Goal: Answer question/provide support

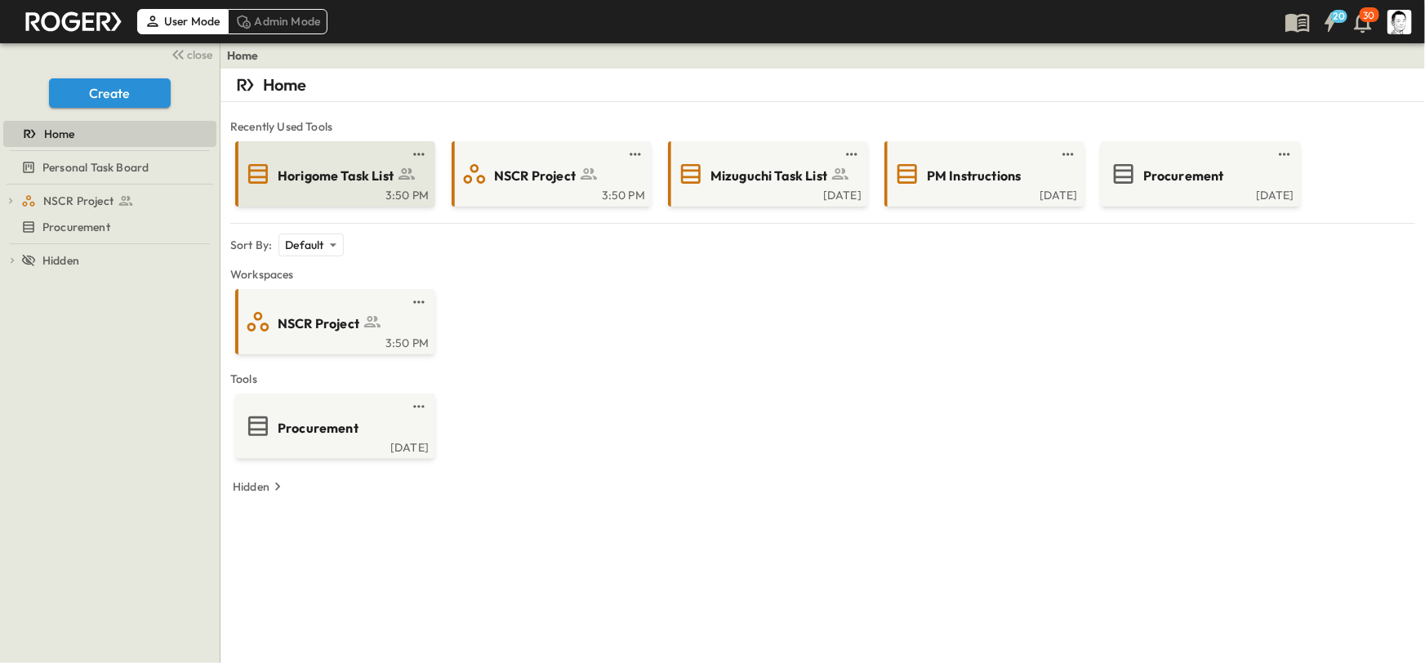
click at [358, 180] on span "Horigome Task List" at bounding box center [336, 176] width 116 height 19
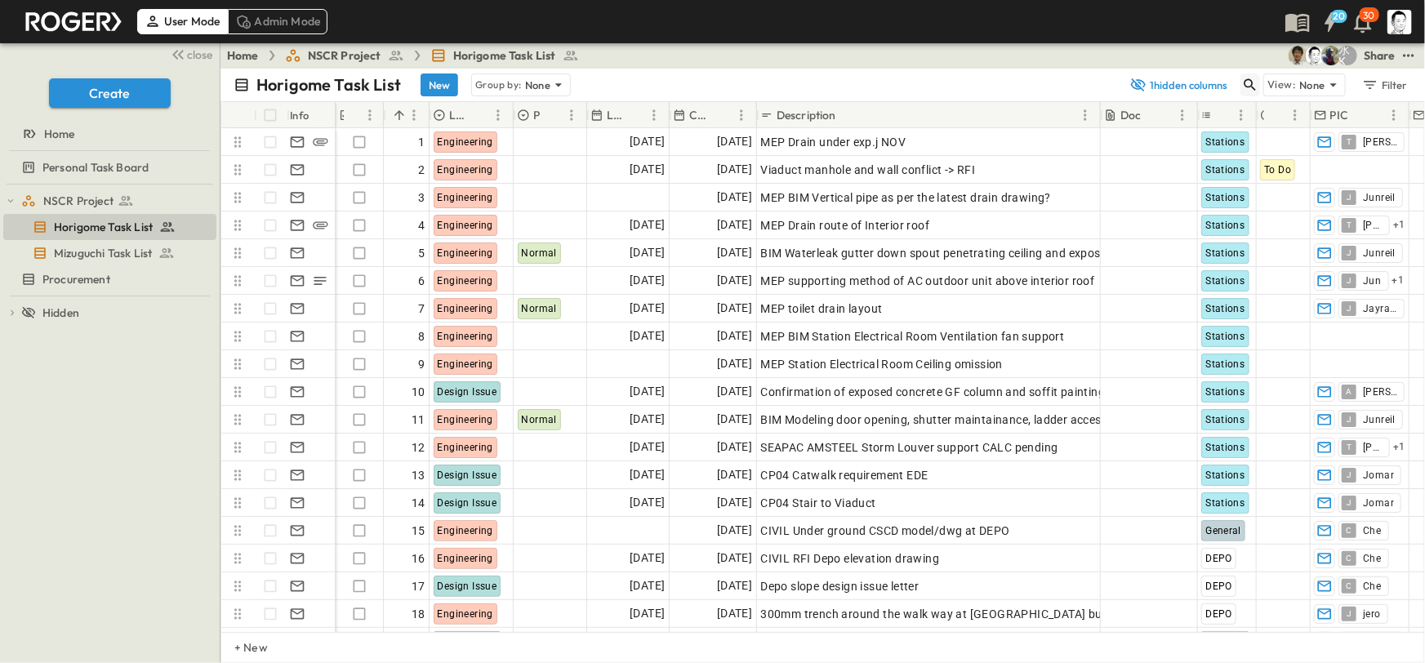
click at [1257, 88] on icon "button" at bounding box center [1250, 85] width 16 height 16
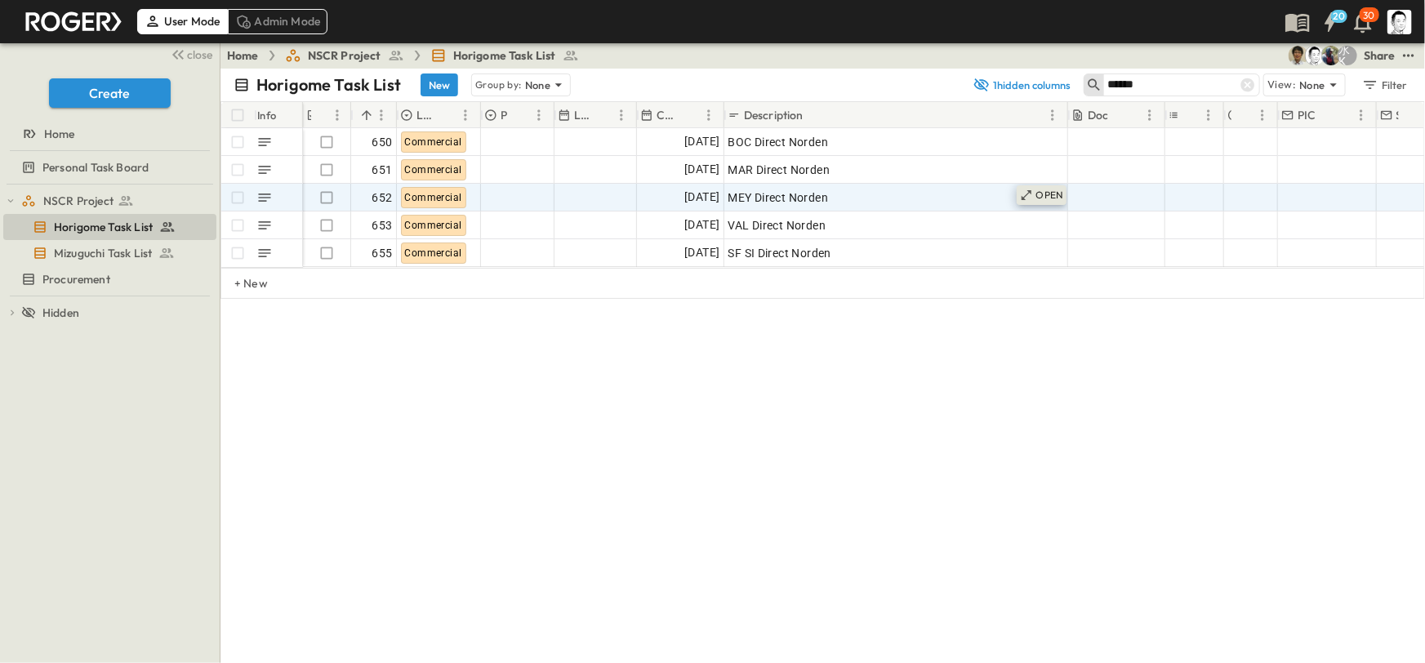
type input "******"
click at [1040, 195] on p "OPEN" at bounding box center [1050, 195] width 28 height 13
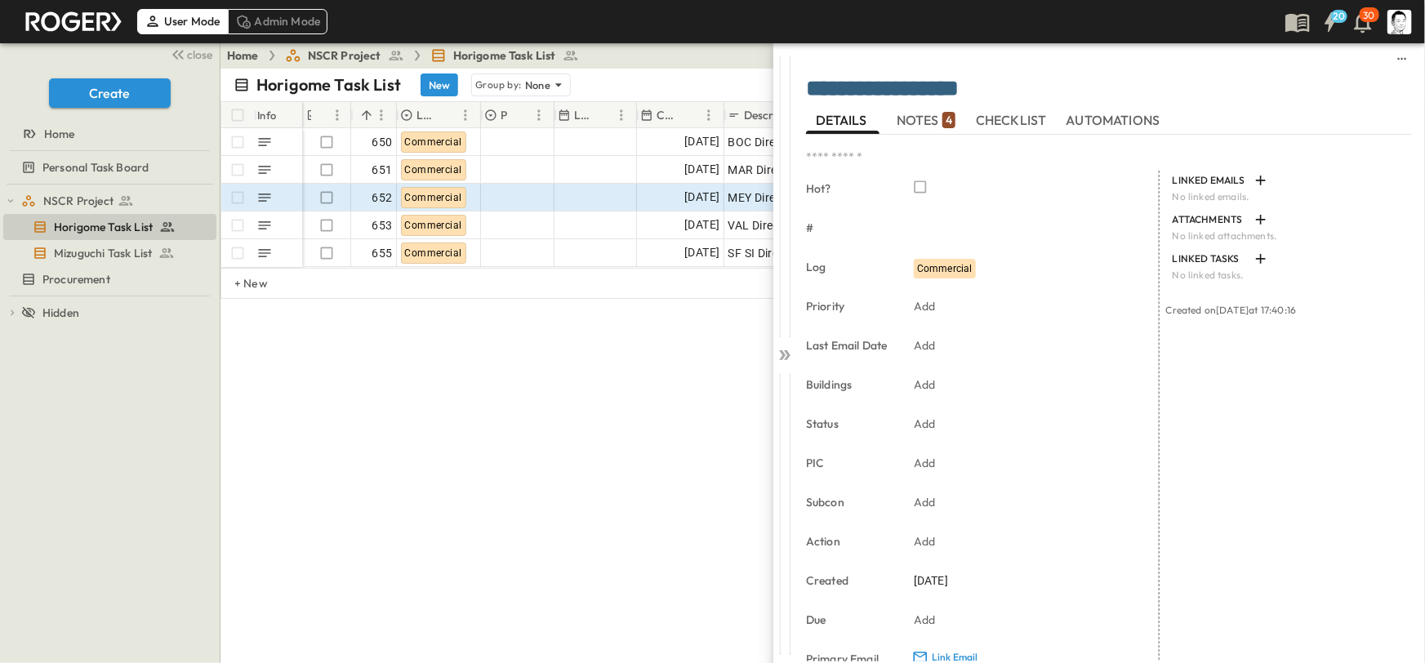
click at [936, 122] on span "NOTES 4" at bounding box center [926, 121] width 59 height 15
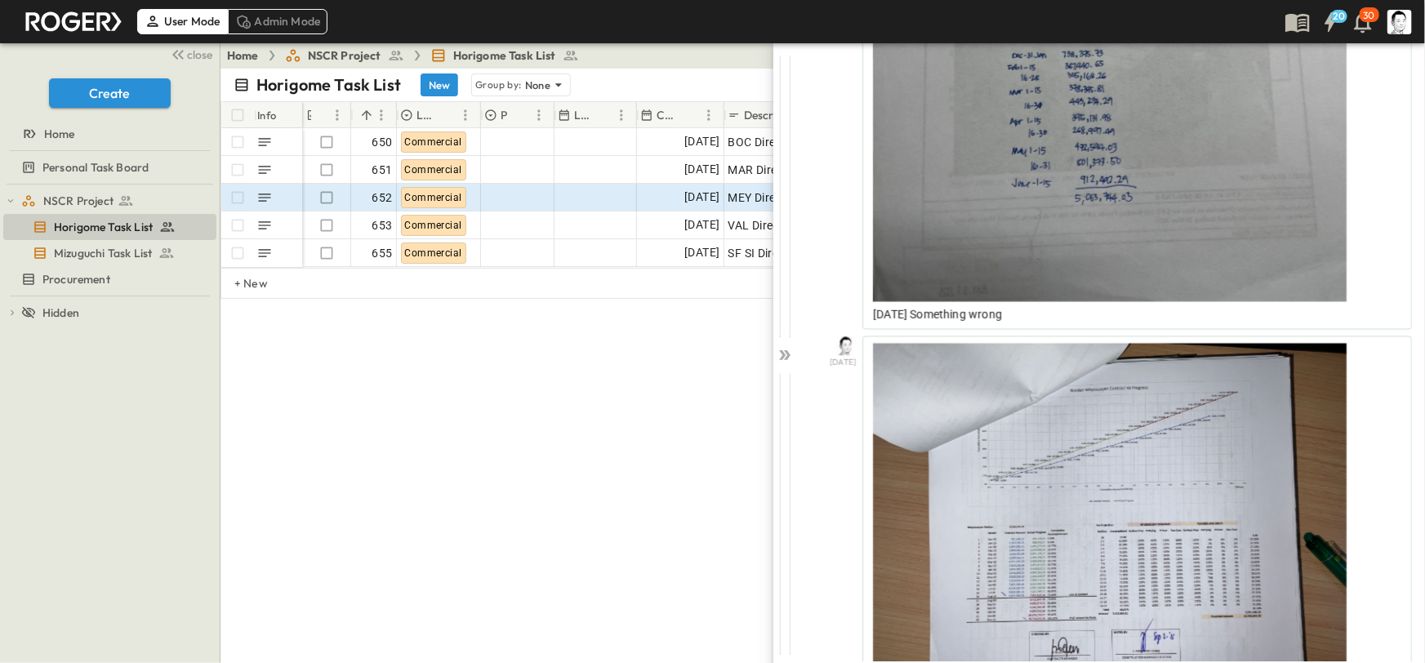
scroll to position [1961, 0]
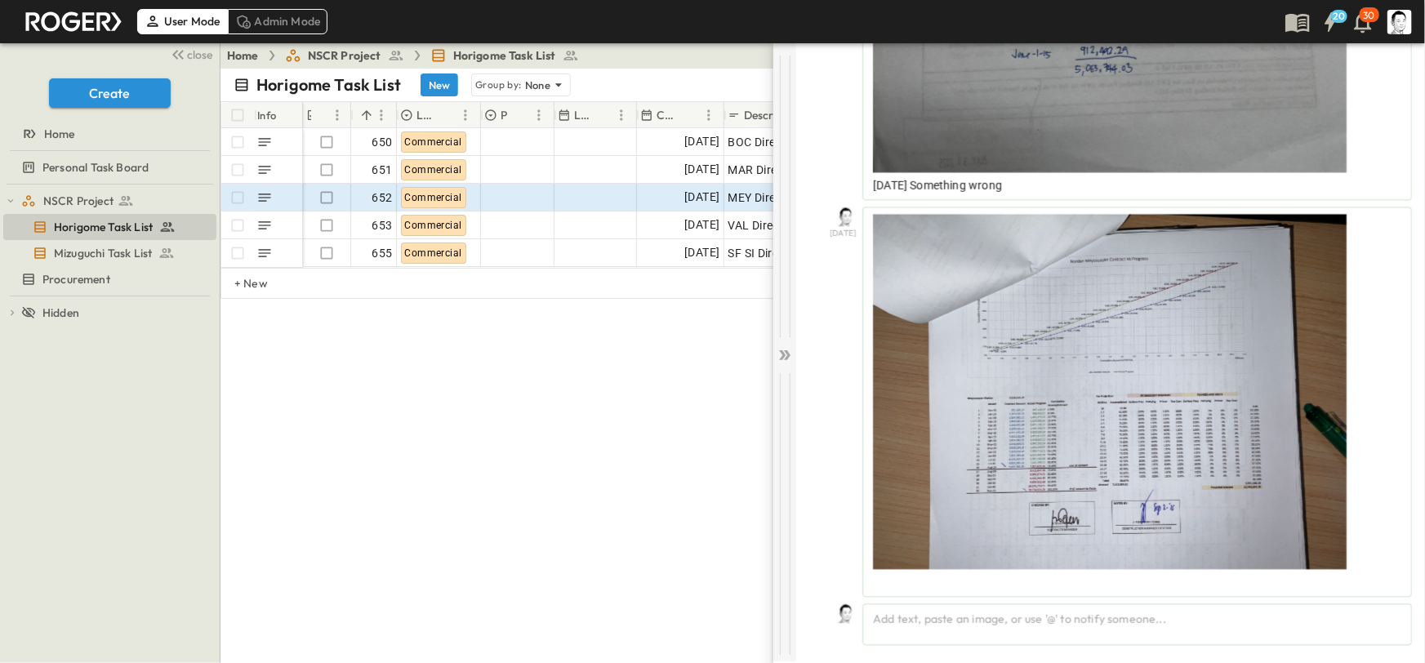
click at [780, 350] on icon at bounding box center [782, 355] width 7 height 10
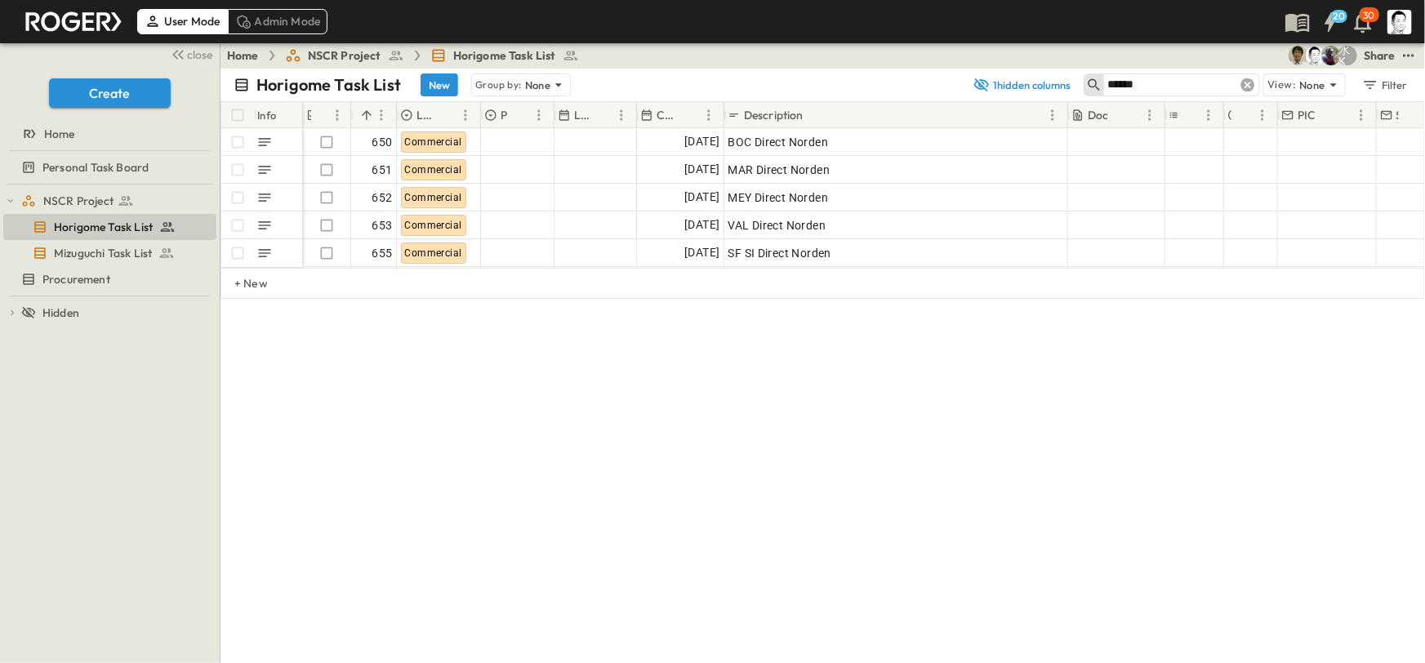
click at [1252, 85] on icon at bounding box center [1248, 85] width 14 height 14
